Goal: Task Accomplishment & Management: Complete application form

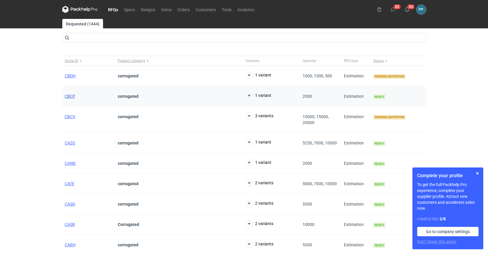
click at [70, 97] on span "CBCP" at bounding box center [70, 96] width 11 height 5
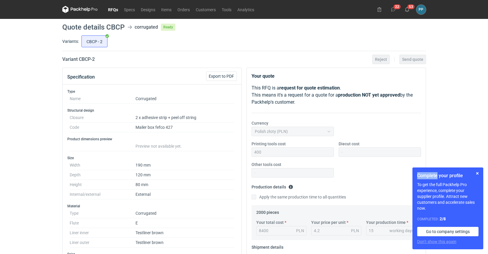
click at [114, 10] on link "RFQs" at bounding box center [113, 9] width 16 height 7
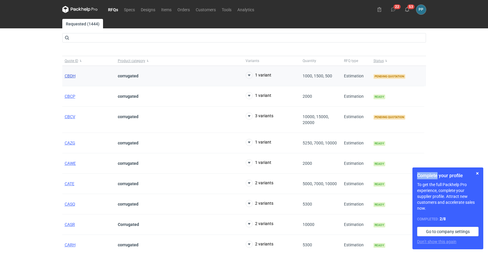
click at [70, 76] on span "CBDH" at bounding box center [70, 76] width 11 height 5
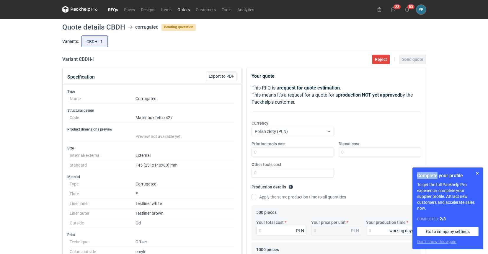
click at [188, 9] on link "Orders" at bounding box center [184, 9] width 18 height 7
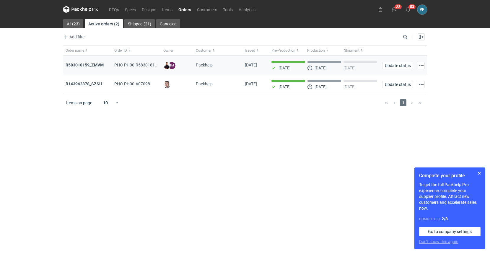
click at [81, 66] on strong "R583018159_ZMVM" at bounding box center [85, 65] width 38 height 5
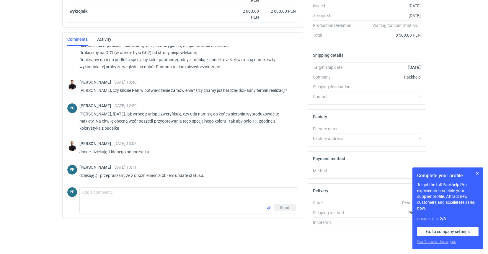
scroll to position [126, 0]
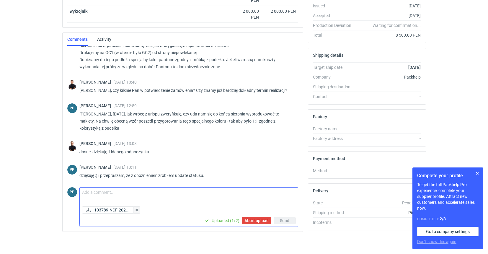
click at [136, 210] on button "button" at bounding box center [136, 210] width 7 height 7
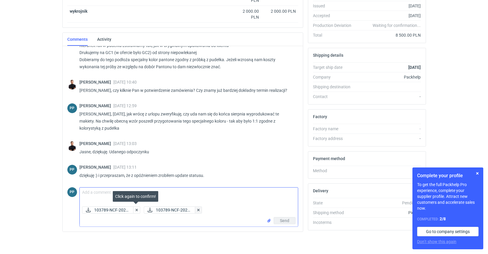
click at [198, 210] on button "button" at bounding box center [198, 210] width 7 height 7
click at [196, 210] on button "button" at bounding box center [198, 210] width 7 height 7
click at [196, 210] on div "103789-NCF-2025..." at bounding box center [190, 211] width 216 height 8
click at [134, 210] on button "button" at bounding box center [136, 210] width 7 height 7
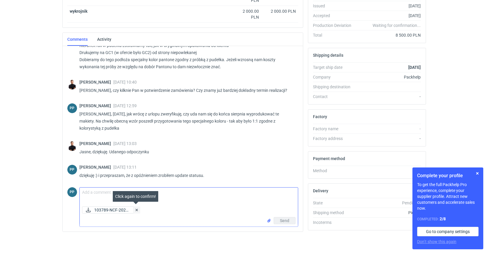
click at [135, 210] on button "button" at bounding box center [136, 210] width 7 height 7
click at [135, 210] on div "Send" at bounding box center [189, 208] width 218 height 9
click at [112, 220] on div "Send" at bounding box center [189, 221] width 218 height 9
drag, startPoint x: 208, startPoint y: 196, endPoint x: 81, endPoint y: 202, distance: 127.8
click at [207, 196] on textarea "Comment message" at bounding box center [189, 196] width 218 height 17
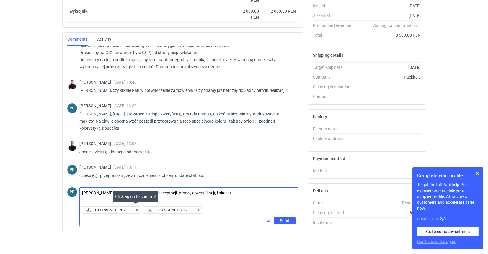
click at [212, 199] on textarea "Panie Tomku, przesyłam montaże do akceptacji. proszę o weryfikację i akcept." at bounding box center [189, 196] width 218 height 17
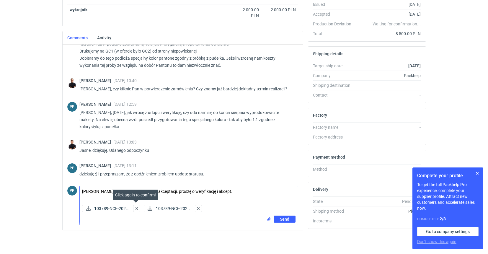
scroll to position [127, 0]
click at [139, 220] on div "Send" at bounding box center [189, 220] width 218 height 9
click at [136, 209] on button "button" at bounding box center [136, 208] width 7 height 7
click at [135, 215] on div "103789-NCF-2025... 103789-NCF-2025..." at bounding box center [189, 209] width 218 height 13
drag, startPoint x: 173, startPoint y: 190, endPoint x: 175, endPoint y: 195, distance: 5.4
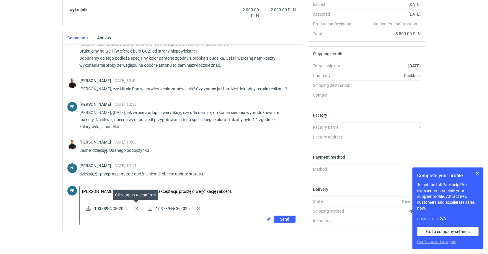
click at [173, 191] on textarea "Panie Tomku, przesyłam montaże do akceptacji. proszę o weryfikację i akcept." at bounding box center [189, 194] width 218 height 17
drag, startPoint x: 171, startPoint y: 191, endPoint x: 147, endPoint y: 192, distance: 23.6
click at [147, 127] on body "RFQs Specs Designs Items Orders Customers Tools Analytics 22 53 PP Paweł Puch p…" at bounding box center [244, 0] width 488 height 254
drag, startPoint x: 211, startPoint y: 192, endPoint x: 72, endPoint y: 190, distance: 138.9
click at [72, 190] on div "PP Comment message Panie Tomku, przesyłam montaże Proszę o weryfikację i akcept…" at bounding box center [182, 204] width 231 height 42
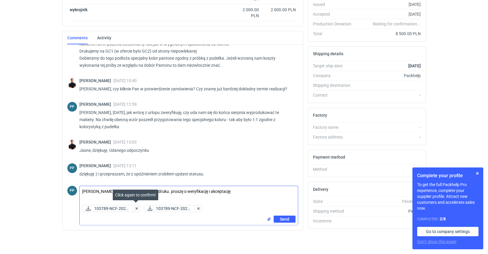
drag, startPoint x: 165, startPoint y: 191, endPoint x: 167, endPoint y: 199, distance: 7.3
click at [165, 192] on textarea "Panie Tomku, przesyłam montaże do druku. proszę o weryfikację i akceptację" at bounding box center [189, 194] width 218 height 17
type textarea "[PERSON_NAME], przesyłam montaże do druku. Proszę o weryfikację i akceptację"
click at [281, 219] on span "Send" at bounding box center [284, 219] width 9 height 4
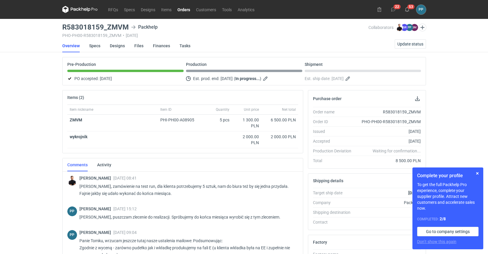
scroll to position [0, 0]
click at [113, 12] on link "RFQs" at bounding box center [113, 9] width 16 height 7
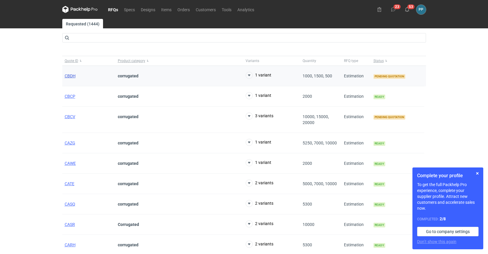
click at [72, 77] on span "CBDH" at bounding box center [70, 76] width 11 height 5
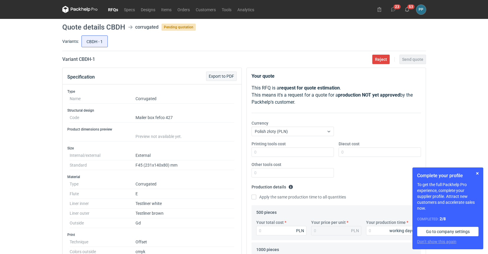
click at [226, 76] on span "Export to PDF" at bounding box center [221, 76] width 25 height 4
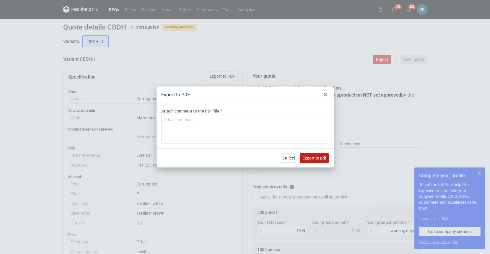
click at [316, 157] on span "Export to pdf" at bounding box center [315, 158] width 24 height 4
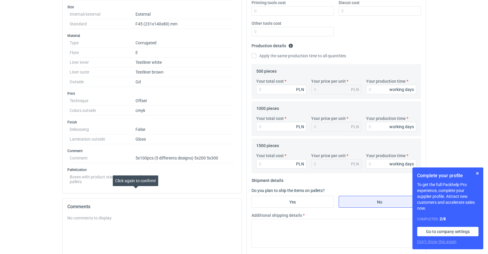
scroll to position [79, 0]
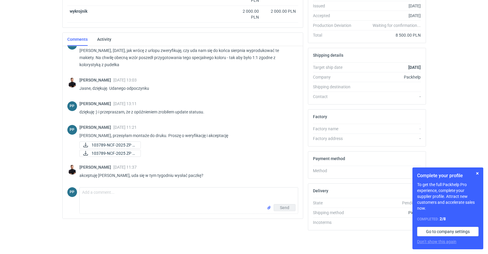
scroll to position [126, 0]
click at [100, 195] on textarea "Comment message" at bounding box center [189, 196] width 218 height 17
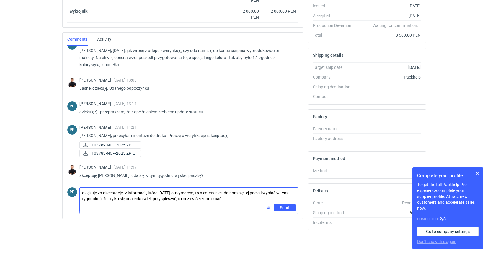
drag, startPoint x: 83, startPoint y: 192, endPoint x: 84, endPoint y: 197, distance: 5.1
click at [83, 192] on textarea "dziękuję za akceptację. z informacji, które [DATE] otrzymałem, to niestety nie …" at bounding box center [189, 196] width 218 height 17
click at [127, 191] on textarea "Dziękuję za akceptację. z informacji, które [DATE] otrzymałem, to niestety nie …" at bounding box center [189, 196] width 218 height 17
type textarea "Dziękuję za akceptację. Z informacji, które [DATE] otrzymałem, to niestety nie …"
click at [292, 208] on button "Send" at bounding box center [285, 207] width 22 height 7
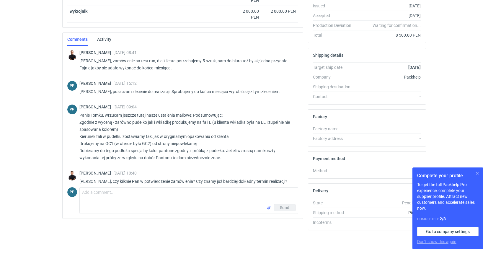
scroll to position [0, 0]
click at [478, 173] on button "button" at bounding box center [477, 173] width 7 height 7
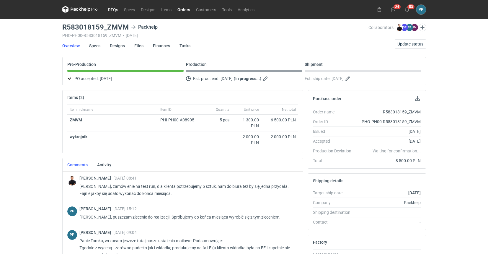
click at [110, 9] on link "RFQs" at bounding box center [113, 9] width 16 height 7
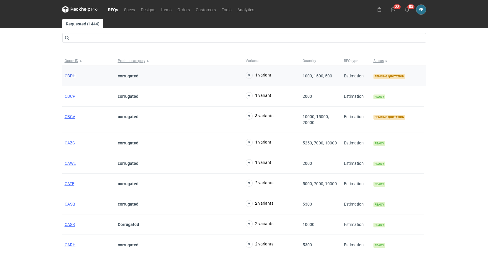
click at [72, 76] on span "CBDH" at bounding box center [70, 76] width 11 height 5
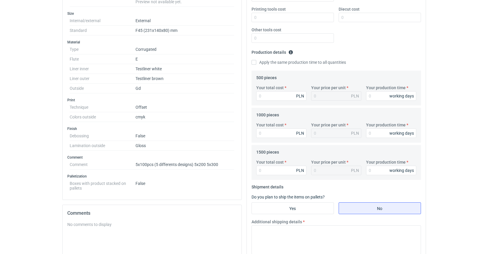
scroll to position [135, 0]
click at [255, 63] on input "Apply the same production time to all quantities" at bounding box center [254, 61] width 5 height 5
checkbox input "true"
drag, startPoint x: 380, startPoint y: 94, endPoint x: 349, endPoint y: 94, distance: 31.3
click at [349, 94] on div "Your total cost PLN Your price per unit PLN Your production time working days" at bounding box center [336, 94] width 165 height 21
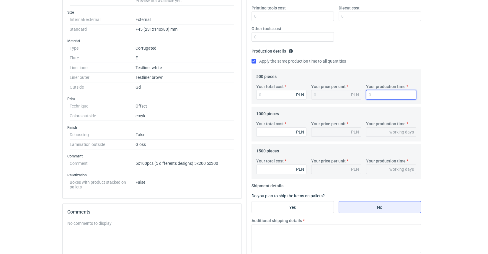
scroll to position [136, 0]
type input "1"
type input "17"
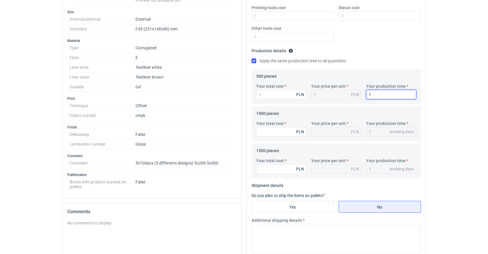
type input "17"
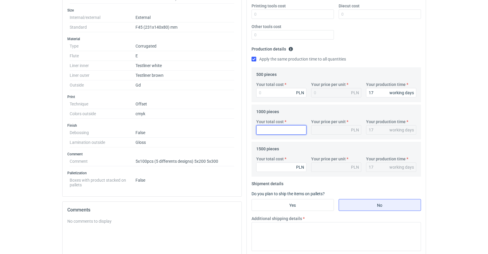
click at [273, 128] on input "Your total cost" at bounding box center [281, 129] width 50 height 9
click at [269, 93] on input "Your total cost" at bounding box center [281, 91] width 50 height 9
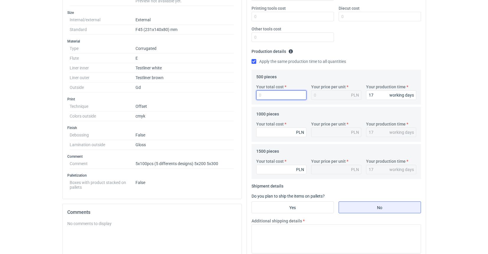
scroll to position [136, 0]
drag, startPoint x: 375, startPoint y: 94, endPoint x: 363, endPoint y: 94, distance: 11.8
click at [363, 94] on div "Your total cost PLN Your price per unit PLN Your production time 17 working days" at bounding box center [336, 94] width 165 height 21
type input "1"
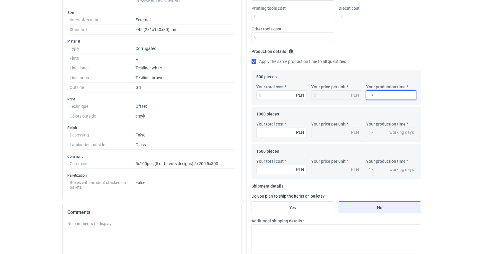
type input "1"
type input "15"
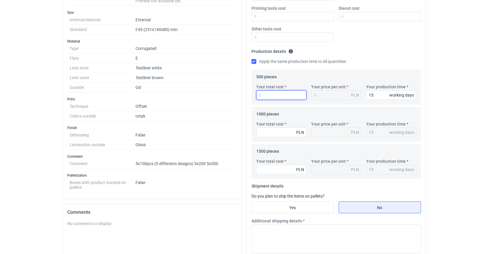
click at [272, 96] on input "Your total cost" at bounding box center [281, 94] width 50 height 9
type input "79"
type input "0.16"
type input "7925"
type input "15.85"
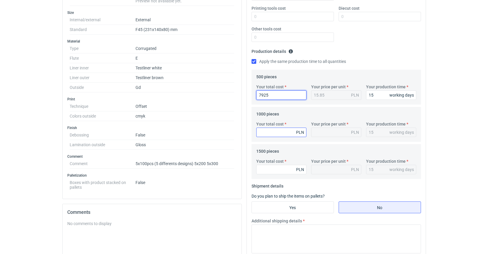
type input "7925"
click at [267, 133] on input "Your total cost" at bounding box center [281, 132] width 50 height 9
type input "9130"
type input "9.13"
type input "9130"
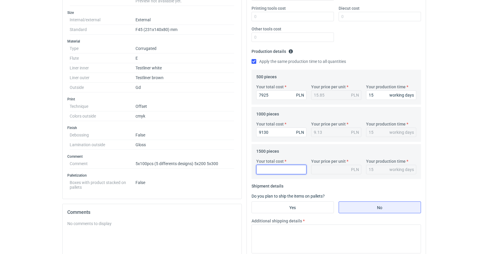
click at [271, 168] on input "Your total cost" at bounding box center [281, 169] width 50 height 9
type input "1035"
type input "0.07"
type input "10350"
type input "6.9"
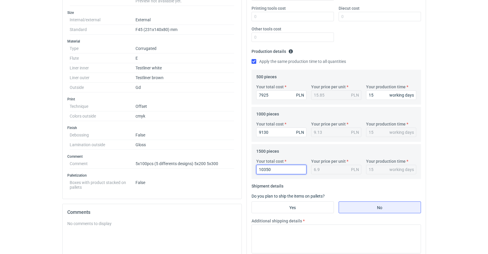
type input "10350"
click at [276, 204] on input "Yes" at bounding box center [293, 207] width 82 height 11
radio input "true"
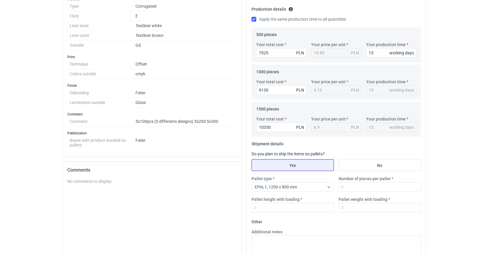
scroll to position [178, 0]
click at [355, 184] on input "Number of pieces per pallet" at bounding box center [380, 186] width 82 height 9
type input "1500"
click at [281, 209] on input "Pallet height with loading" at bounding box center [293, 206] width 82 height 9
type input "1800"
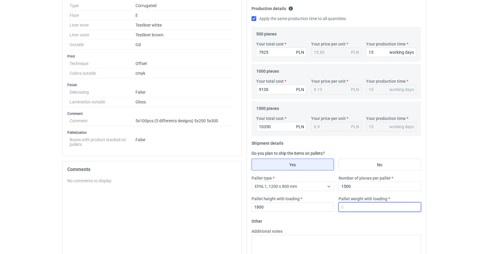
click at [368, 206] on input "Pallet weight with loading" at bounding box center [380, 206] width 82 height 9
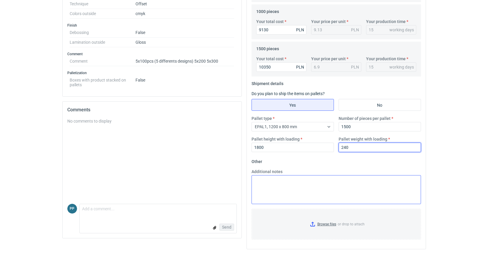
scroll to position [238, 0]
type input "240"
click at [264, 179] on textarea "Additional notes" at bounding box center [337, 189] width 170 height 29
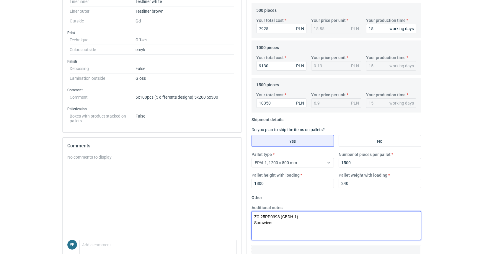
scroll to position [196, 0]
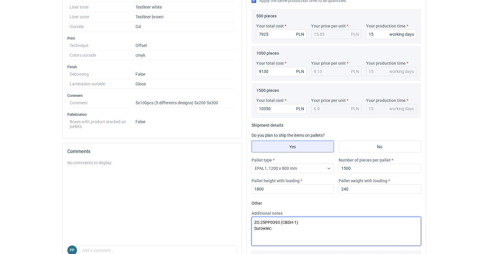
paste textarea "2W E 1*biała 275g (120/120) _725 x 685 mm netto"
click at [272, 228] on textarea "ZO.25PP0393 (CBDH-1) Surowiec:2W E 1*biała 275g (120/120) _725 x 685 mm netto" at bounding box center [337, 231] width 170 height 29
drag, startPoint x: 370, startPoint y: 227, endPoint x: 328, endPoint y: 233, distance: 42.7
click at [328, 233] on textarea "ZO.25PP0393 (CBDH-1) Surowiec: 2W E 1*biała 275g (120/120) _725 x 685 mm netto" at bounding box center [337, 231] width 170 height 29
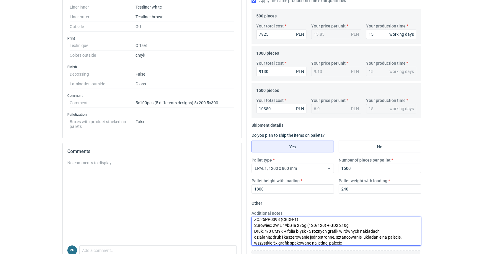
scroll to position [9, 0]
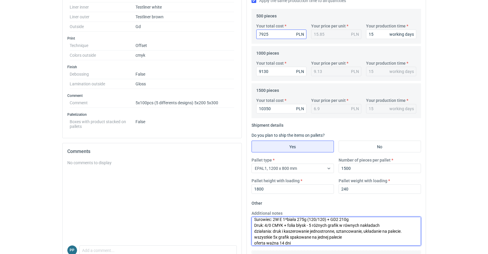
type textarea "ZO.25PP0393 (CBDH-1) Surowiec: 2W E 1*biała 275g (120/120) + GD2 210g Druk: 4/0…"
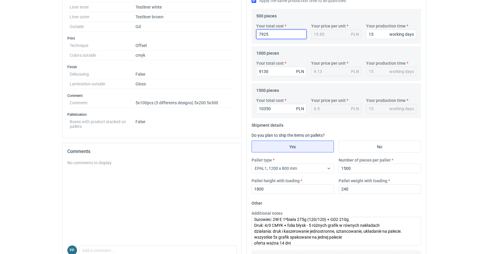
drag, startPoint x: 272, startPoint y: 34, endPoint x: 264, endPoint y: 33, distance: 8.3
click at [264, 33] on input "7925" at bounding box center [281, 34] width 50 height 9
type input "7945"
type input "15.89"
type input "7945"
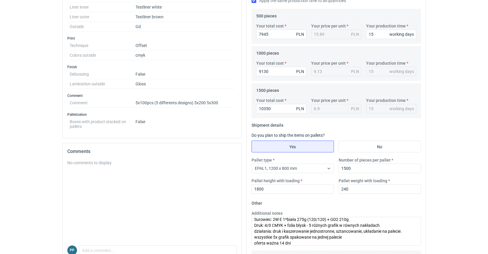
click at [281, 48] on div "1000 pieces Your total cost 9130 PLN Your price per unit 9.13 PLN Your producti…" at bounding box center [337, 63] width 170 height 35
drag, startPoint x: 271, startPoint y: 70, endPoint x: 247, endPoint y: 72, distance: 23.7
click at [247, 72] on div "Your quote This RFQ is a request for quote estimation . This means it's a reque…" at bounding box center [336, 80] width 179 height 419
type input "87"
type input "0.09"
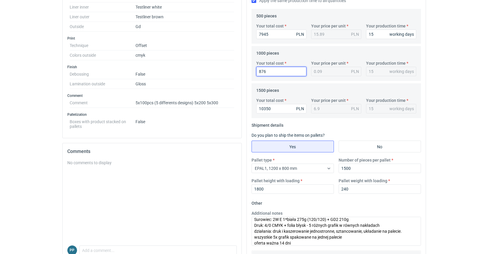
type input "8760"
type input "8.76"
type input "8760"
drag, startPoint x: 271, startPoint y: 108, endPoint x: 249, endPoint y: 109, distance: 21.9
click at [249, 109] on div "Your quote This RFQ is a request for quote estimation . This means it's a reque…" at bounding box center [336, 80] width 179 height 419
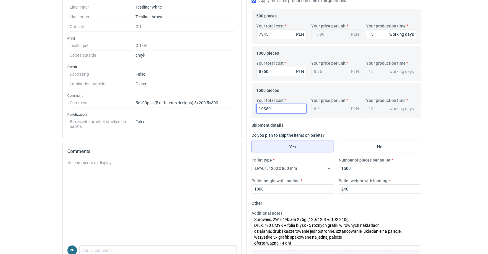
type input "9"
type input "0.01"
type input "957"
type input "0.64"
type input "9570"
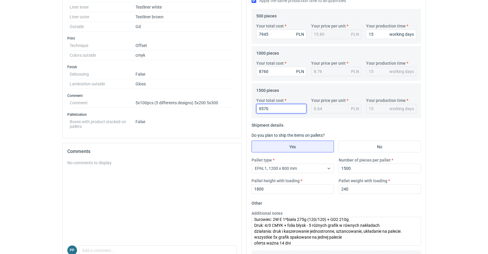
type input "6.38"
type input "9570"
click at [372, 126] on fieldset "Shipment details Do you plan to ship the items on pallets? Yes No Pallet type E…" at bounding box center [337, 160] width 170 height 78
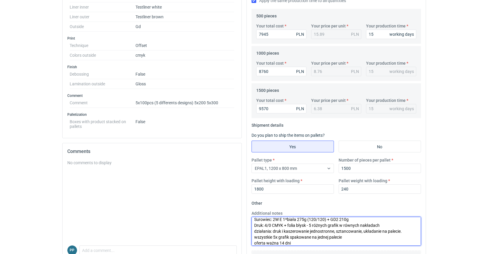
click at [276, 220] on textarea "ZO.25PP0393 (CBDH-1) Surowiec: 2W E 1*biała 275g (120/120) + GD2 210g Druk: 4/0…" at bounding box center [337, 231] width 170 height 29
drag, startPoint x: 305, startPoint y: 219, endPoint x: 298, endPoint y: 220, distance: 7.1
click at [298, 220] on textarea "ZO.25PP0393 (CBDH-1) Surowiec: 3W E 1*biała 275g (120/120) + GD2 210g Druk: 4/0…" at bounding box center [337, 231] width 170 height 29
drag, startPoint x: 327, startPoint y: 220, endPoint x: 310, endPoint y: 220, distance: 17.4
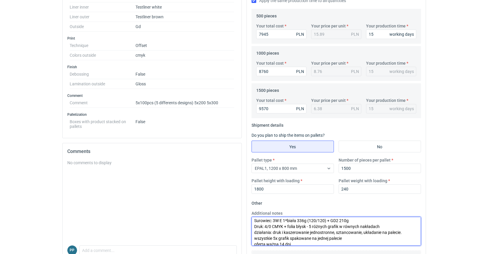
click at [310, 220] on textarea "ZO.25PP0393 (CBDH-1) Surowiec: 3W E 1*biała 336g (120/120) + GD2 210g Druk: 4/0…" at bounding box center [337, 231] width 170 height 29
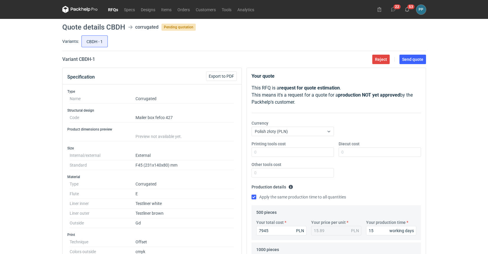
scroll to position [0, 0]
type textarea "ZO.25PP0393 (CBDH-1) Surowiec: 3W E 1*biała 336g + GD2 210g Druk: 4/0 CMYK + fo…"
click at [412, 60] on span "Send quote" at bounding box center [412, 59] width 21 height 4
click at [112, 10] on link "RFQs" at bounding box center [113, 9] width 16 height 7
